Goal: Information Seeking & Learning: Learn about a topic

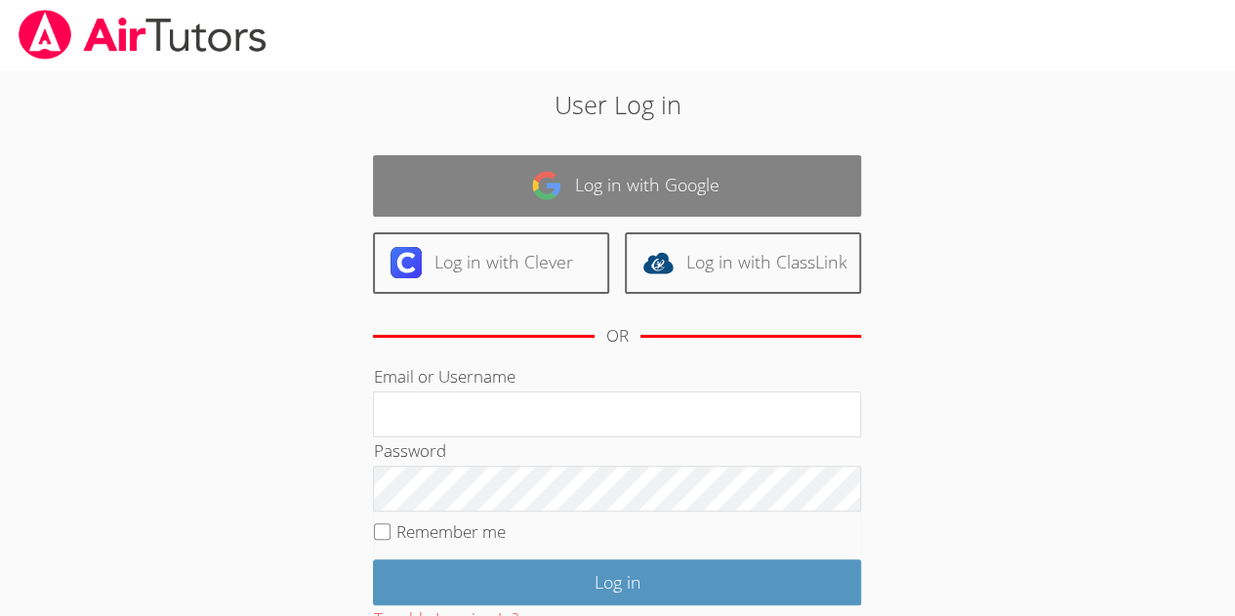
click at [643, 183] on link "Log in with Google" at bounding box center [617, 185] width 488 height 61
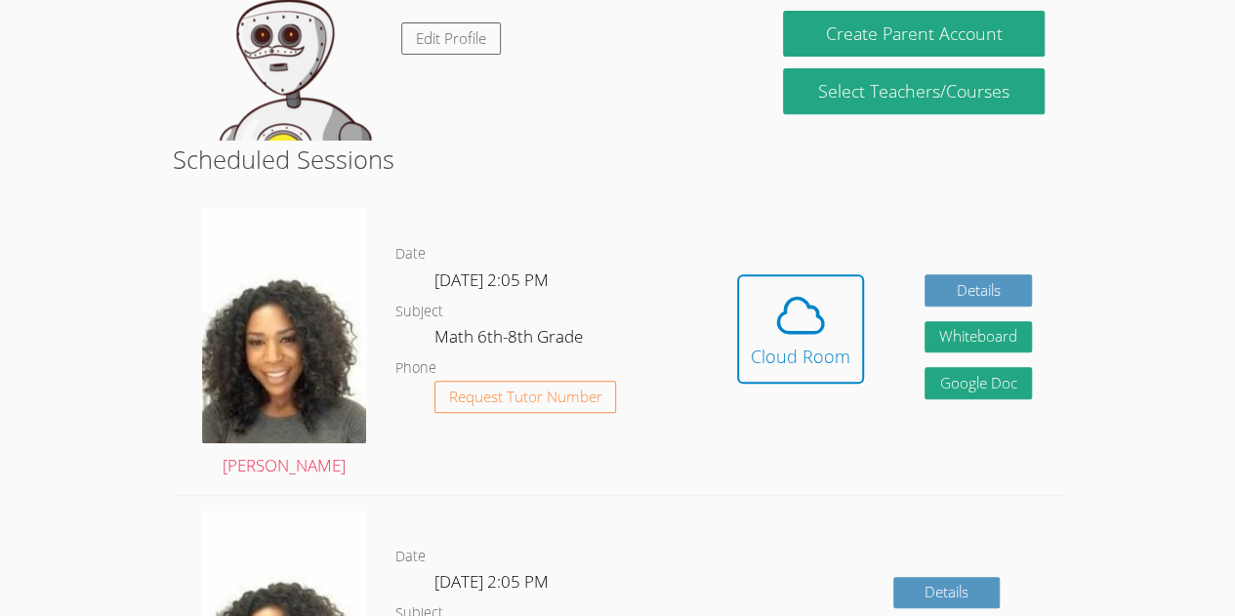
scroll to position [385, 0]
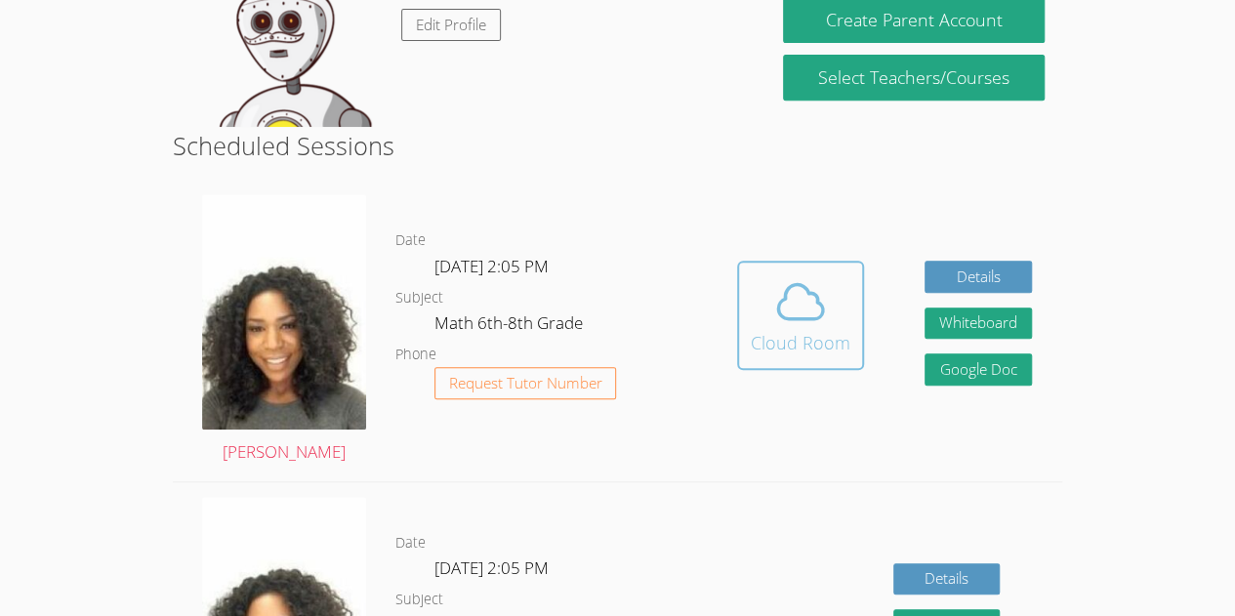
click at [775, 322] on icon at bounding box center [800, 301] width 55 height 55
click at [803, 339] on div "Cloud Room" at bounding box center [801, 342] width 100 height 27
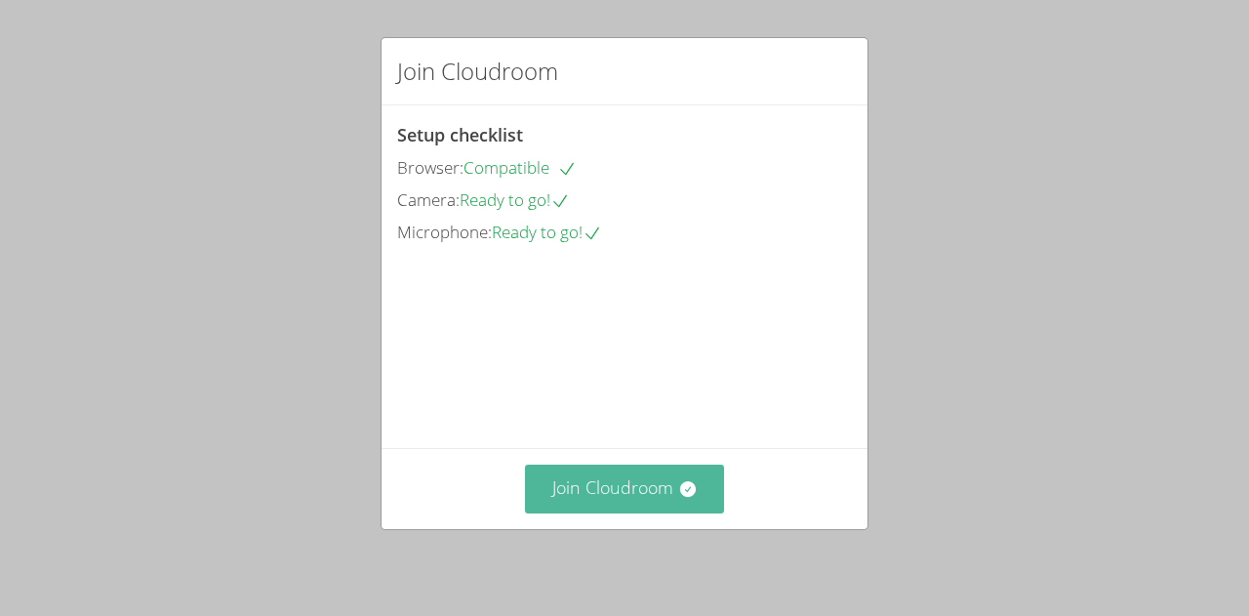
click at [679, 493] on icon at bounding box center [687, 489] width 16 height 16
click at [637, 480] on button "Join Cloudroom" at bounding box center [625, 489] width 200 height 48
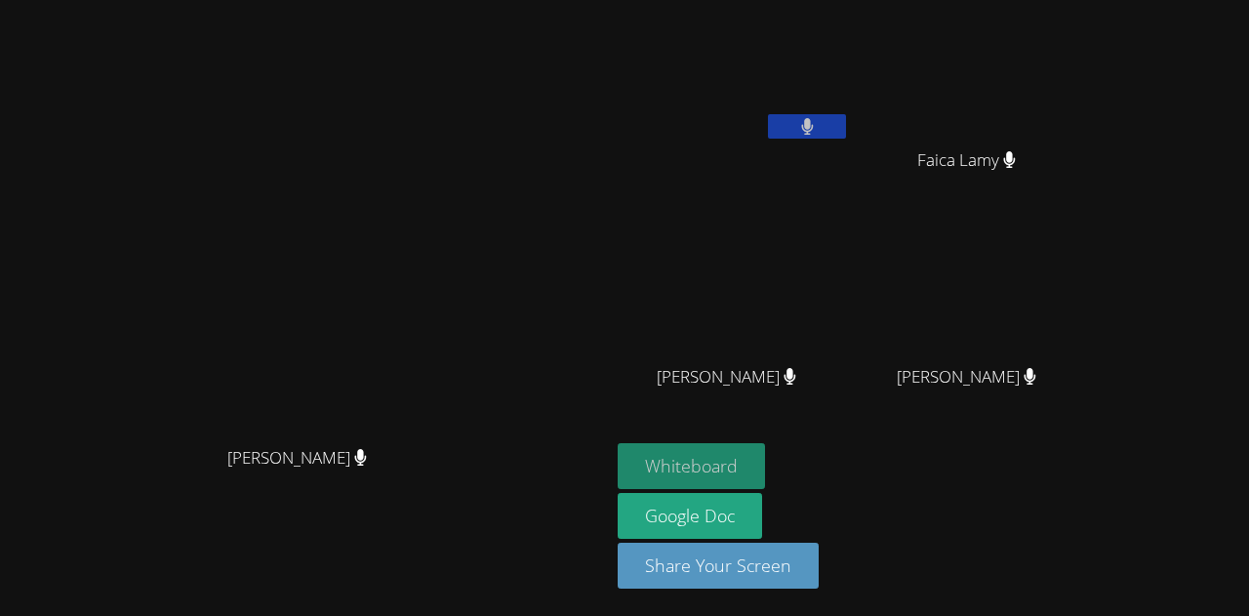
click at [765, 474] on button "Whiteboard" at bounding box center [691, 466] width 147 height 46
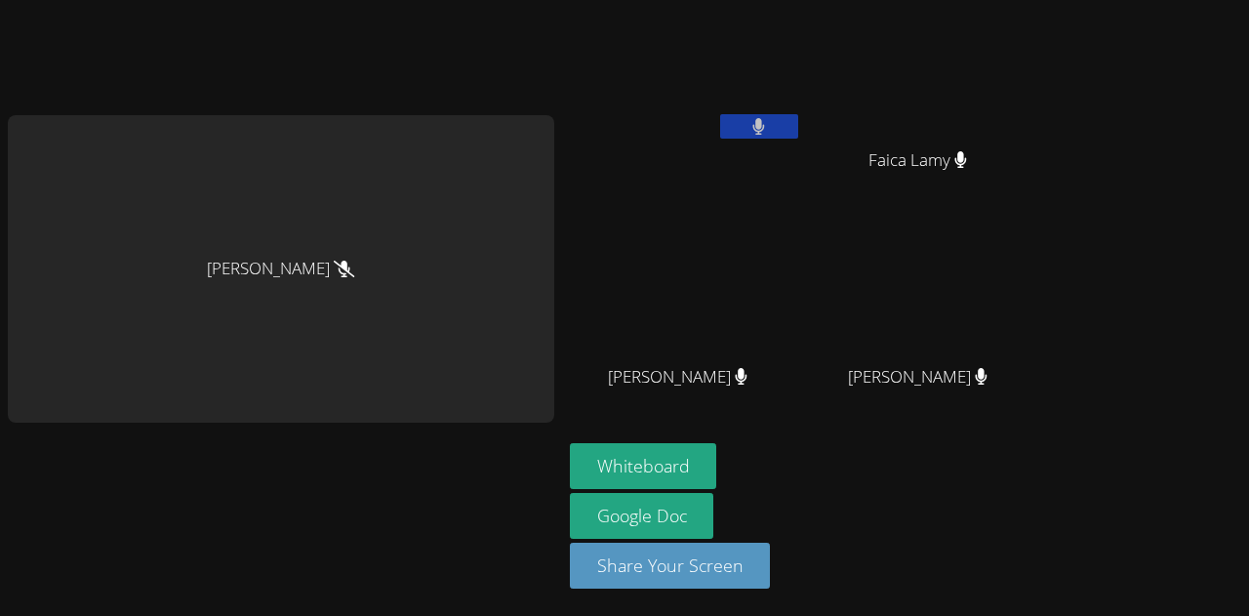
click at [702, 172] on div "Fadelson Revolte" at bounding box center [686, 112] width 232 height 209
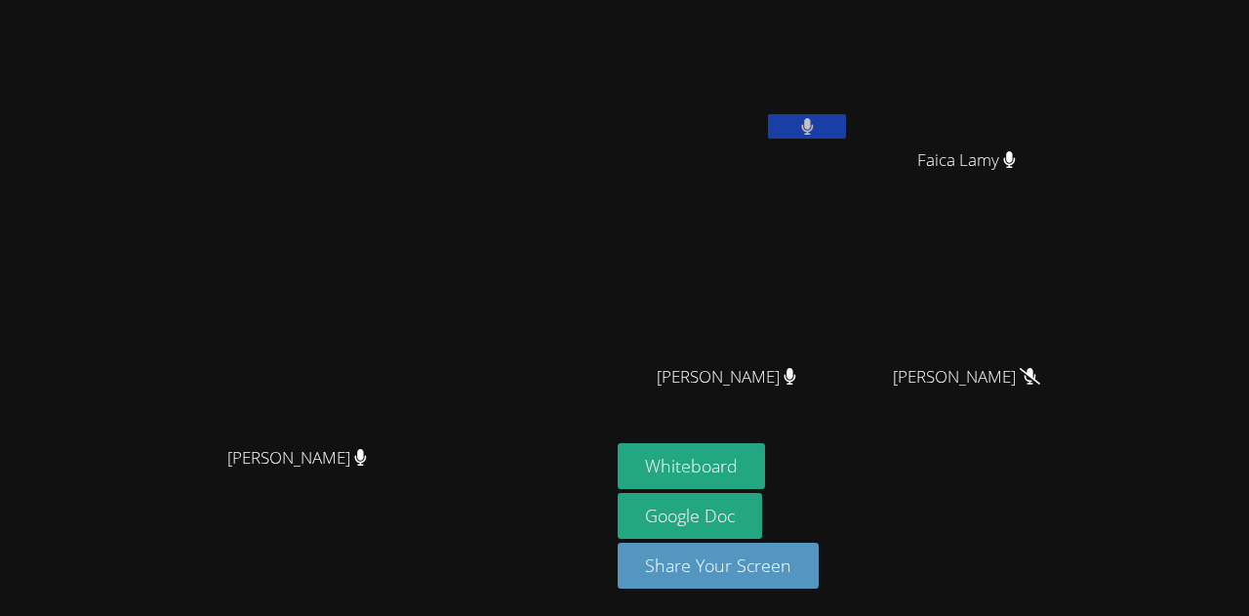
drag, startPoint x: 1116, startPoint y: 24, endPoint x: 600, endPoint y: 221, distance: 551.5
click at [452, 221] on video at bounding box center [305, 269] width 293 height 335
click at [452, 274] on video at bounding box center [305, 269] width 293 height 335
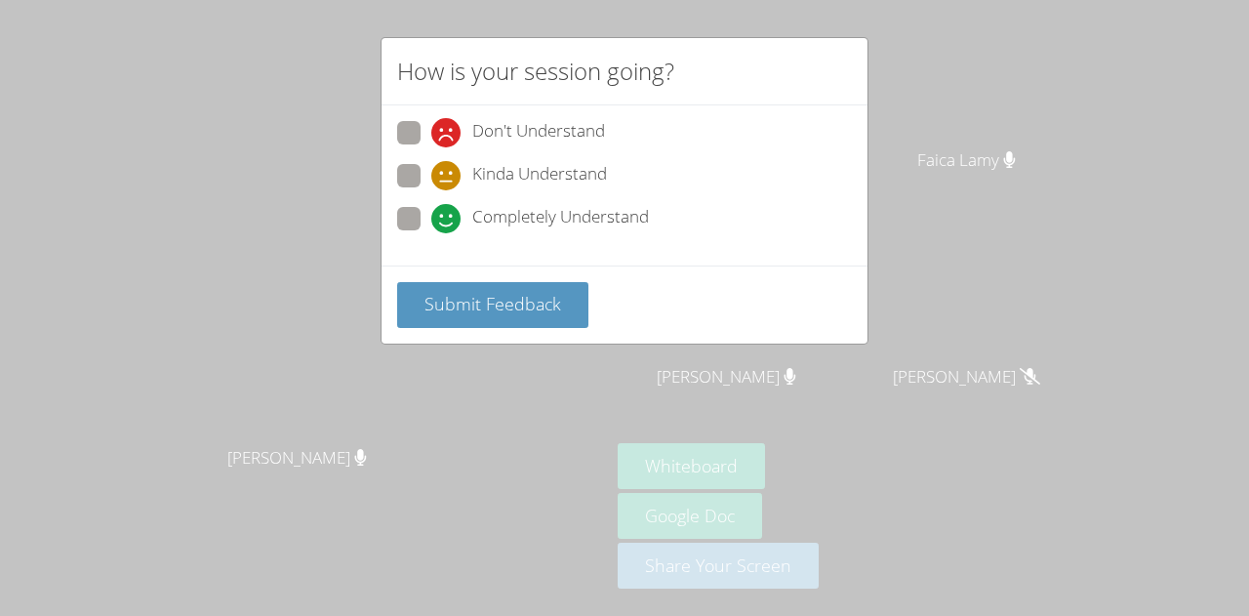
click at [431, 128] on icon at bounding box center [445, 132] width 29 height 29
click at [431, 128] on input "Don't Understand" at bounding box center [439, 129] width 17 height 17
radio input "true"
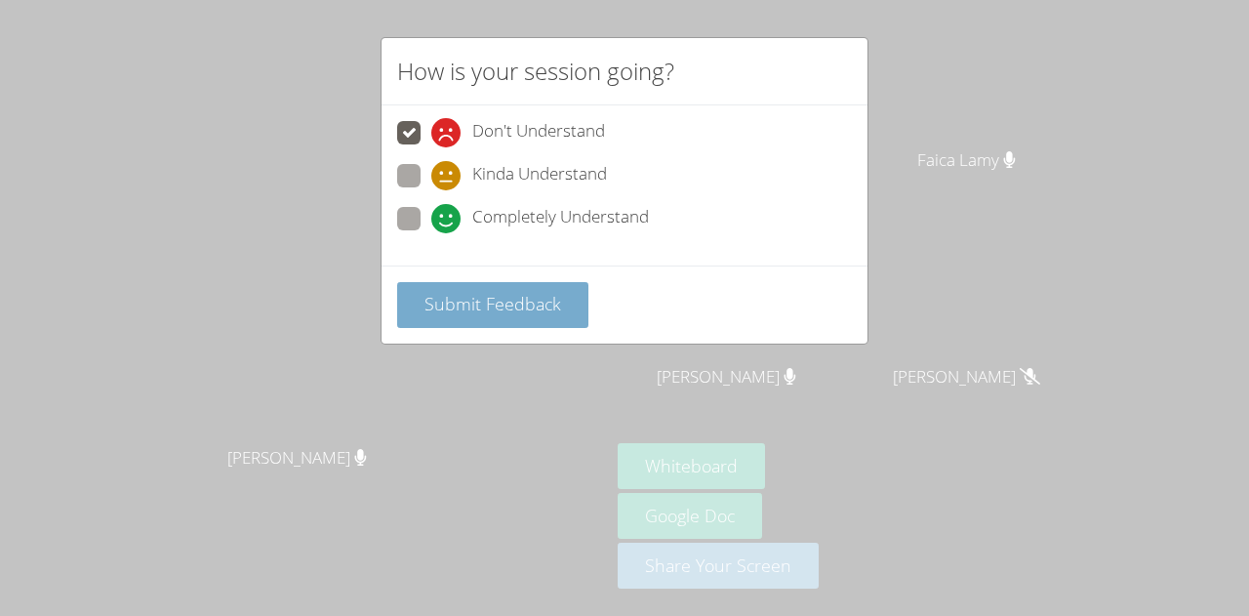
click at [502, 303] on span "Submit Feedback" at bounding box center [493, 303] width 137 height 23
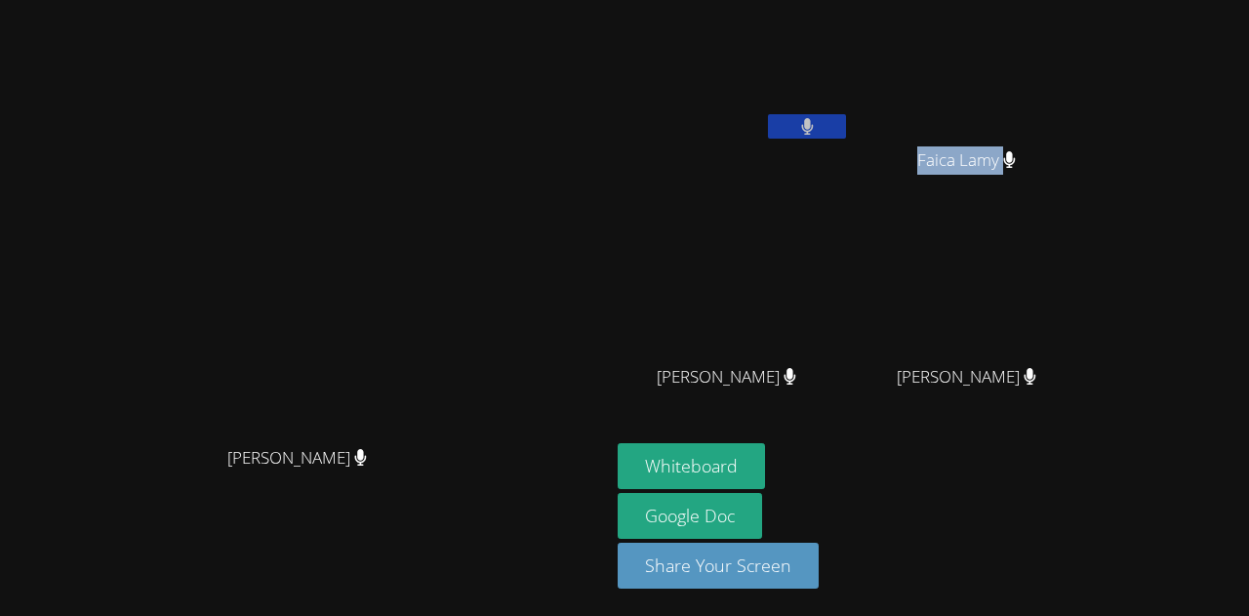
drag, startPoint x: 815, startPoint y: 379, endPoint x: 1035, endPoint y: 154, distance: 314.1
click at [1035, 154] on div "Fadelson Revolte Faica Lamy Faica Lamy Leynie Delva Leynie Delva Dawenska Titus…" at bounding box center [854, 221] width 472 height 426
click at [850, 170] on div "Fadelson Revolte" at bounding box center [734, 112] width 232 height 209
click at [1068, 479] on div "Whiteboard Google Doc Share Your Screen" at bounding box center [854, 523] width 472 height 161
click at [452, 329] on video at bounding box center [305, 269] width 293 height 335
